Goal: Find specific page/section: Find specific page/section

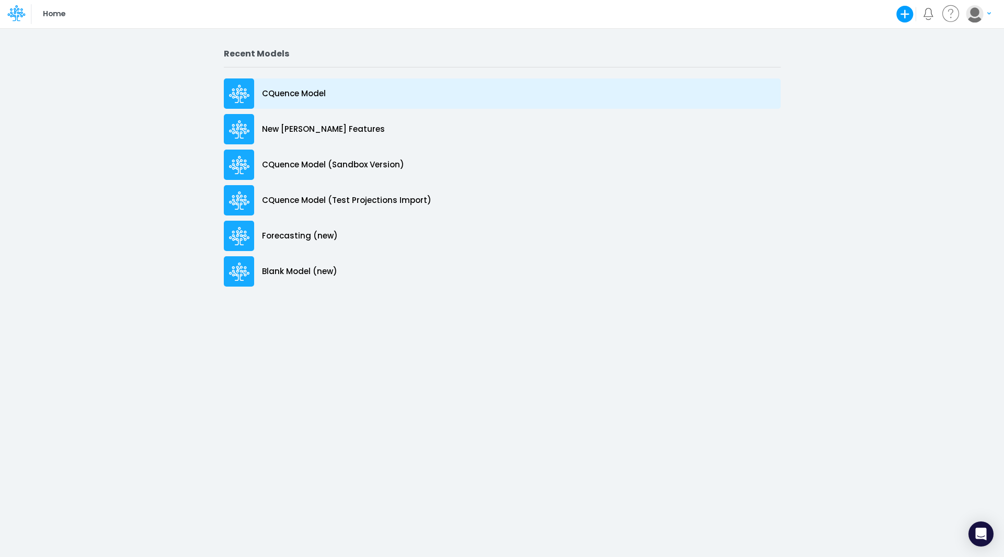
click at [286, 92] on p "CQuence Model" at bounding box center [294, 94] width 64 height 12
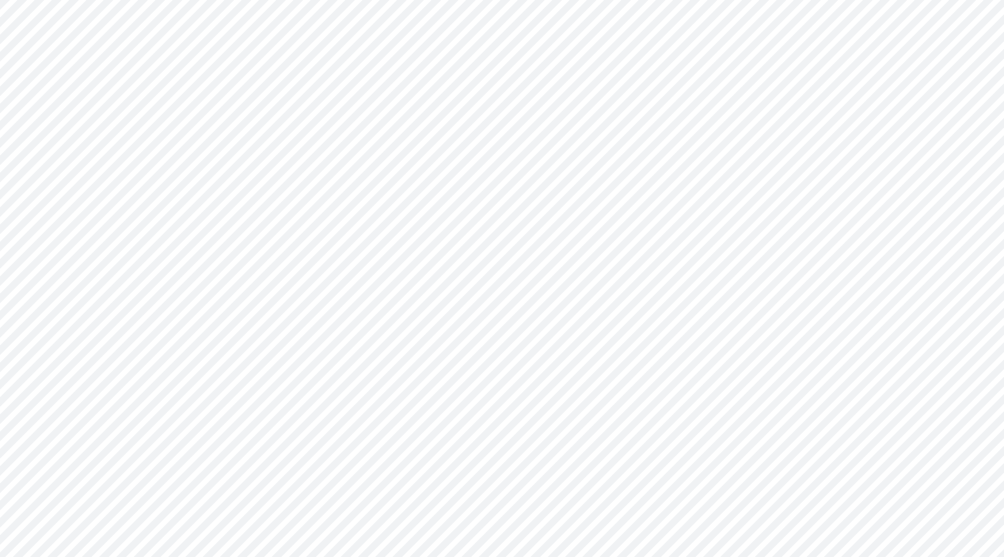
type input "Consolidated All by Month"
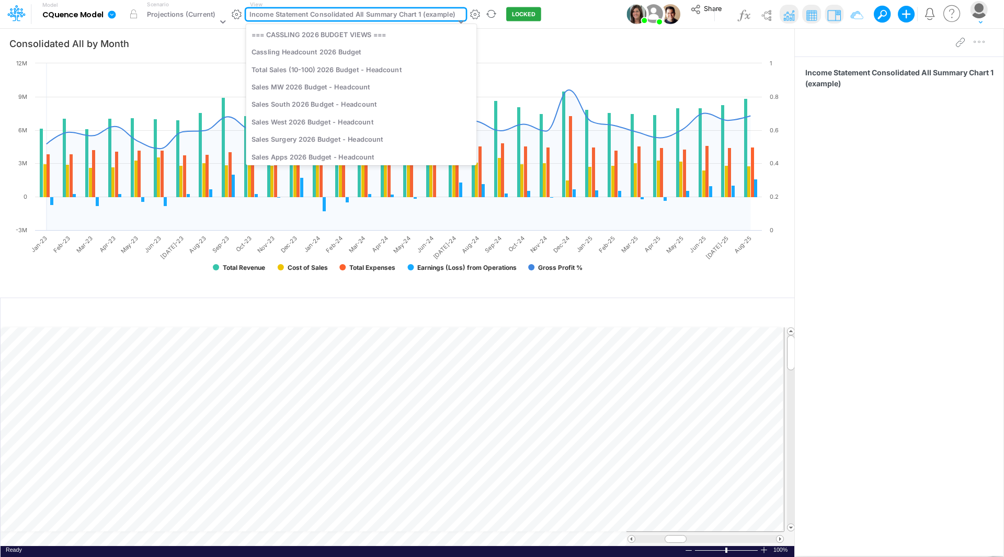
click at [359, 15] on div "Income Statement Consolidated All Summary Chart 1 (example)" at bounding box center [351, 15] width 205 height 12
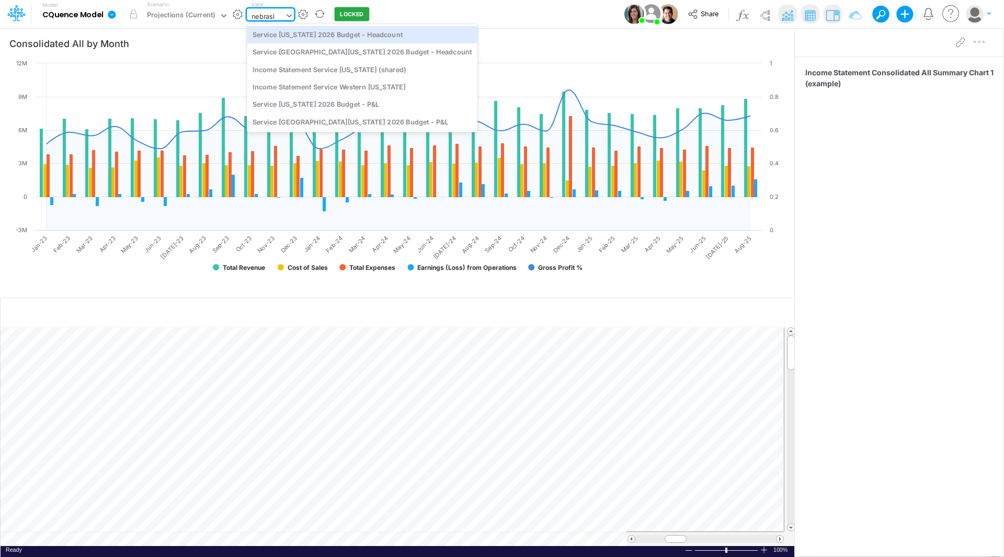
type input "nebraska"
click at [355, 34] on div "Service Nebraska 2026 Budget - Headcount" at bounding box center [362, 34] width 231 height 17
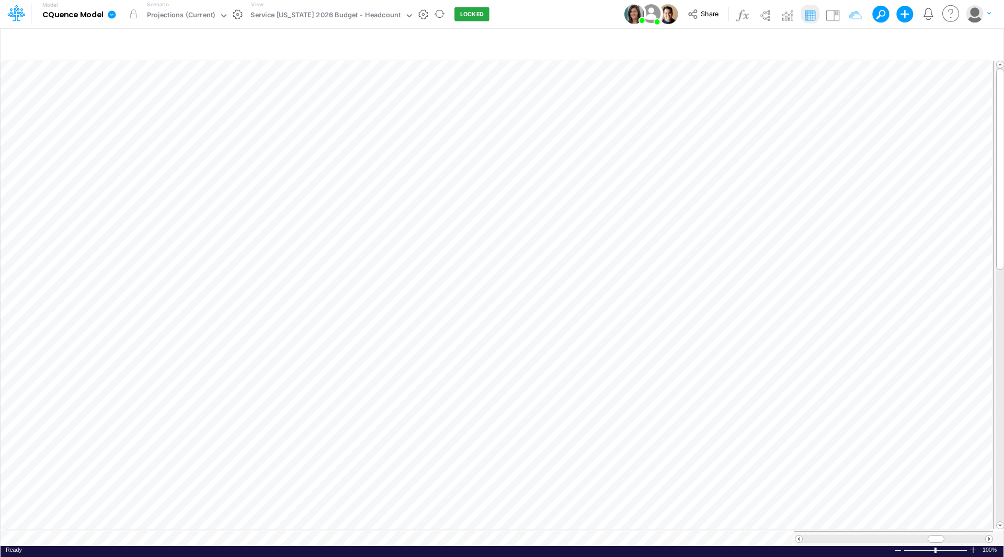
scroll to position [5, 1]
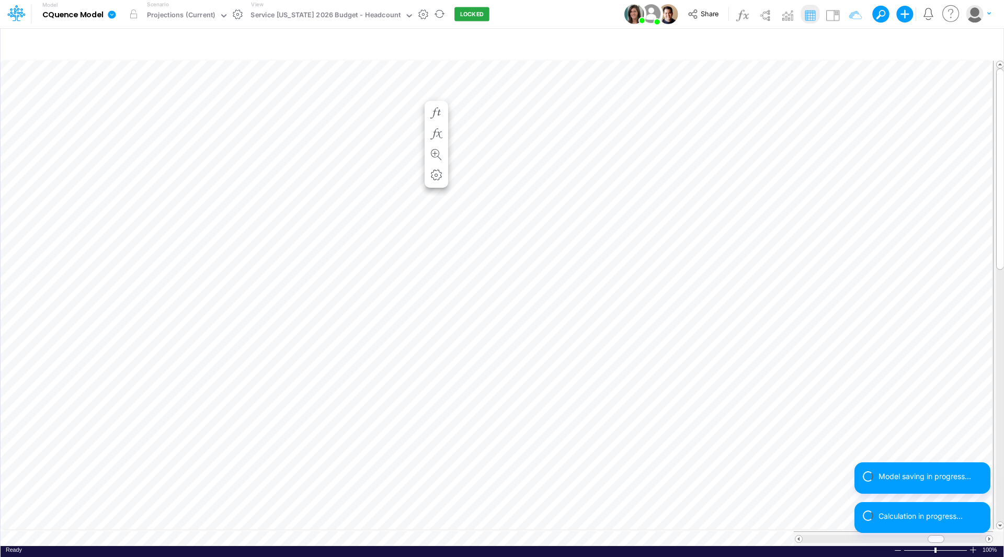
scroll to position [5, 1]
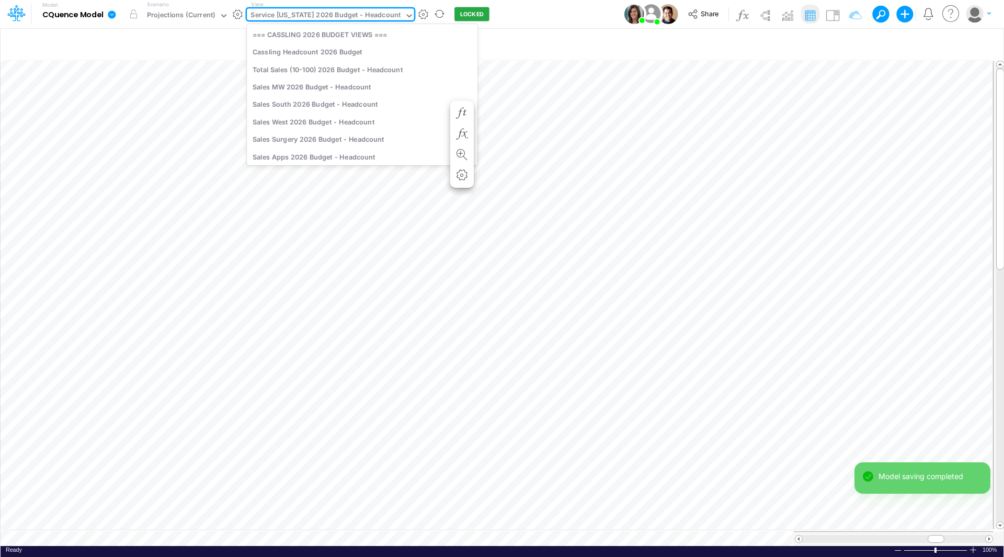
click at [290, 17] on div "Service Nebraska 2026 Budget - Headcount" at bounding box center [325, 16] width 150 height 12
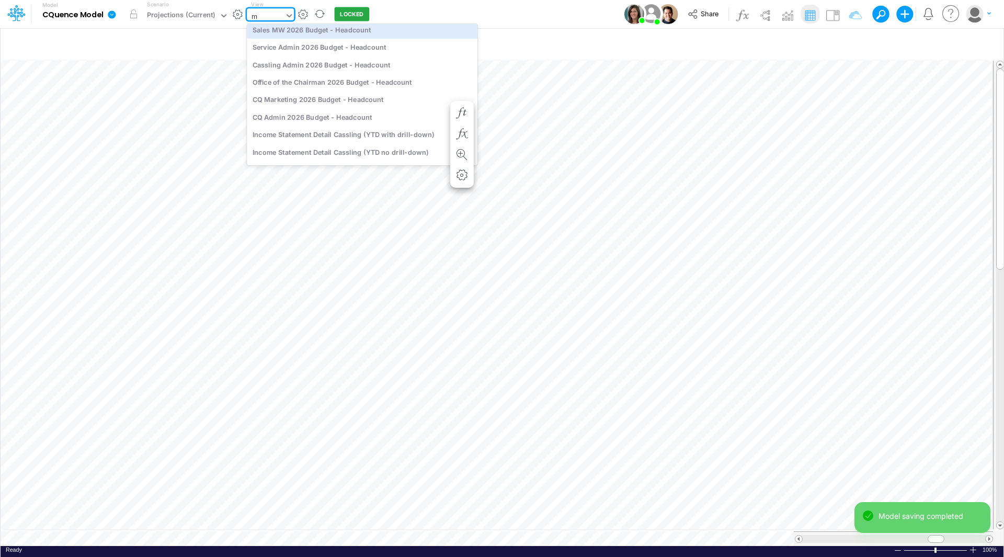
type input "mw"
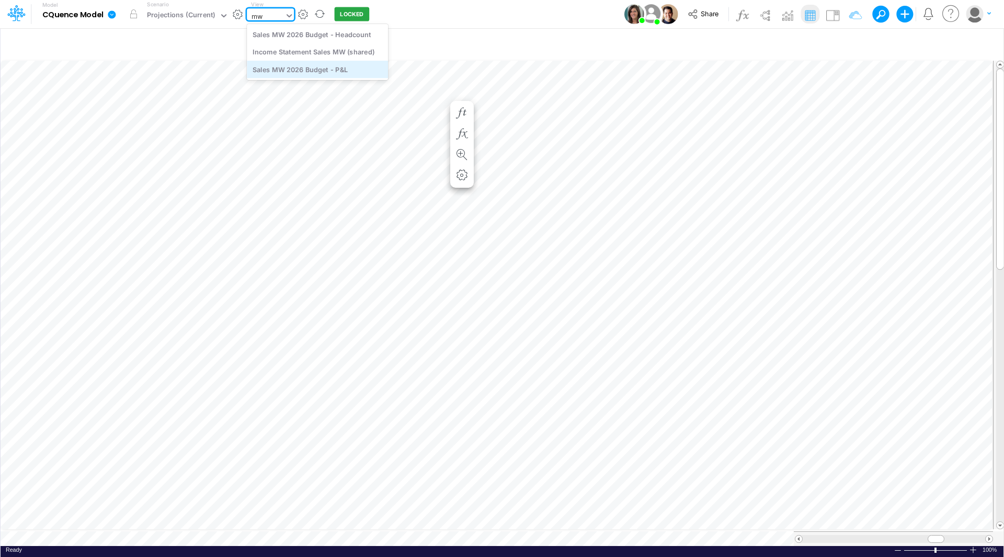
click at [295, 66] on div "Sales MW 2026 Budget - P&L" at bounding box center [317, 69] width 141 height 17
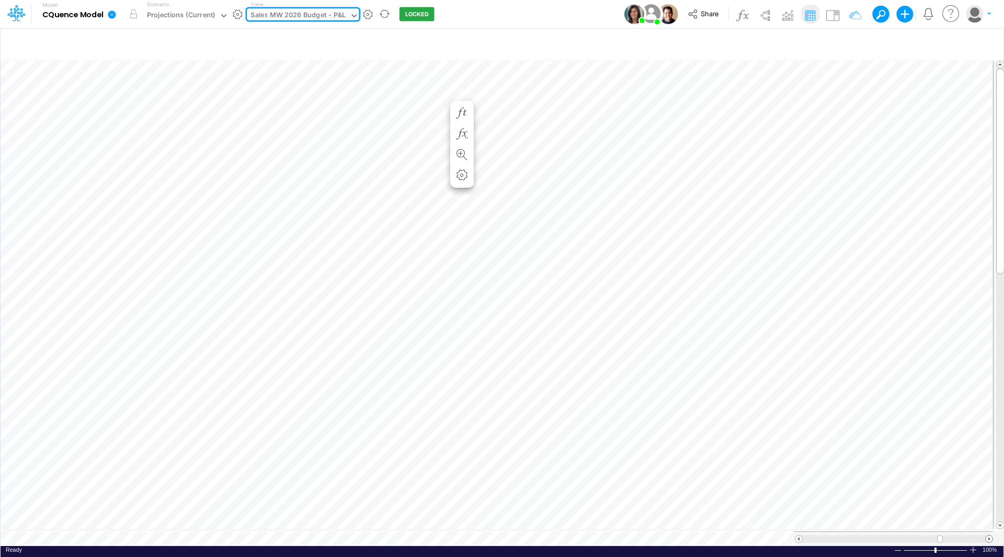
click at [991, 535] on span at bounding box center [988, 538] width 7 height 7
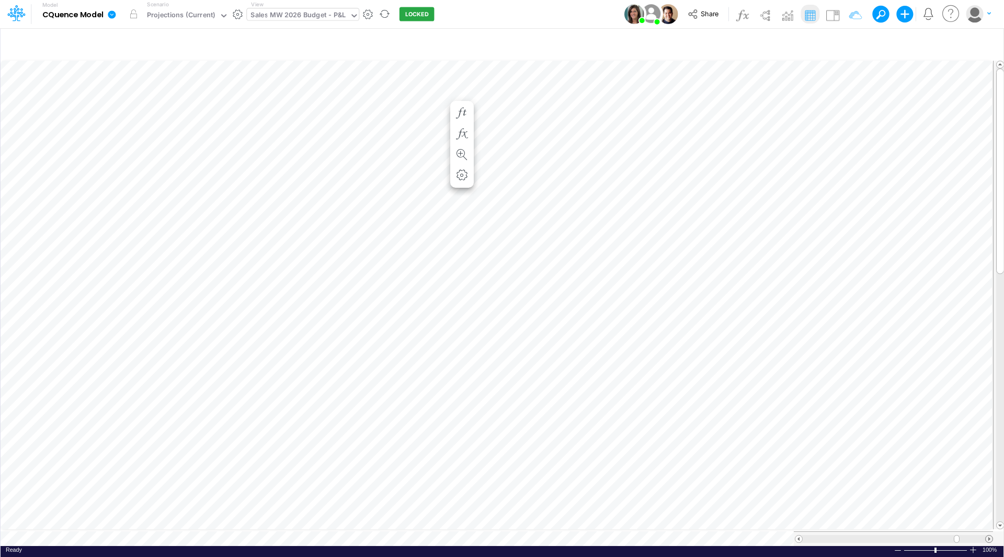
click at [991, 535] on span at bounding box center [988, 538] width 7 height 7
